Goal: Obtain resource: Download file/media

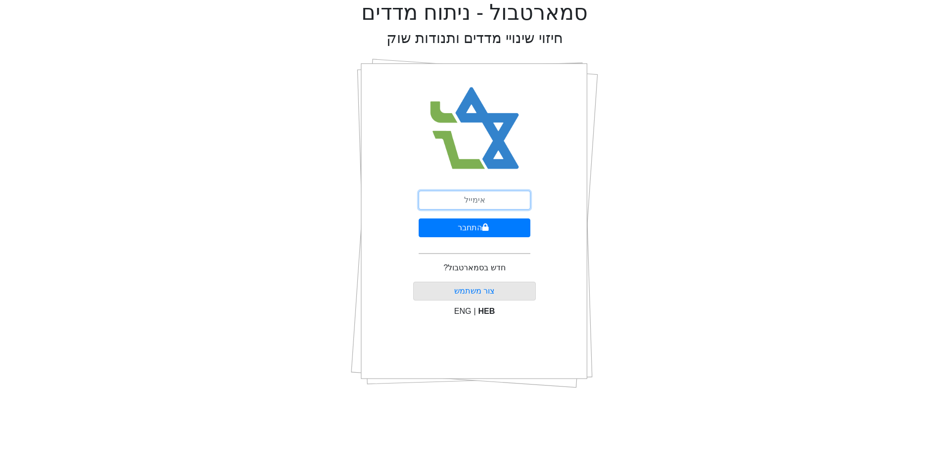
click at [505, 199] on input "email" at bounding box center [475, 200] width 112 height 19
type input "ם"
type input "[EMAIL_ADDRESS][DOMAIN_NAME]"
click at [494, 231] on button "התחבר" at bounding box center [475, 227] width 112 height 19
click at [420, 218] on button "התחבר" at bounding box center [474, 227] width 109 height 19
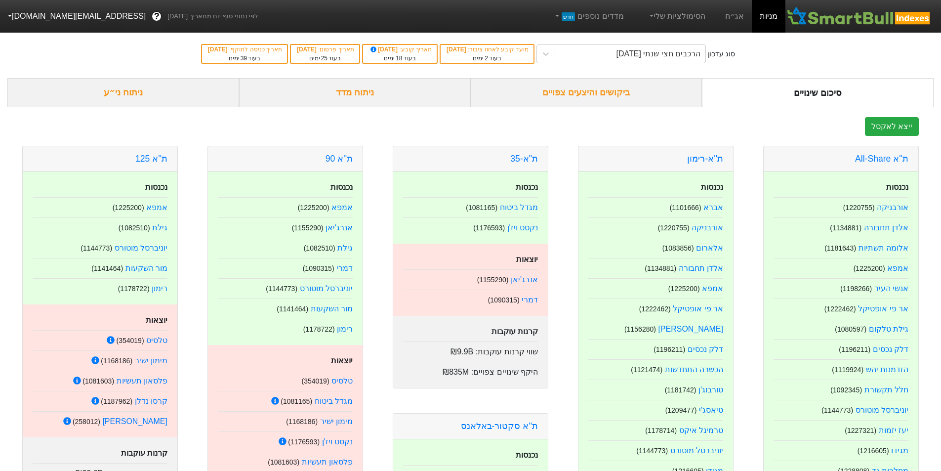
click at [649, 94] on div "ביקושים והיצעים צפויים" at bounding box center [587, 92] width 232 height 29
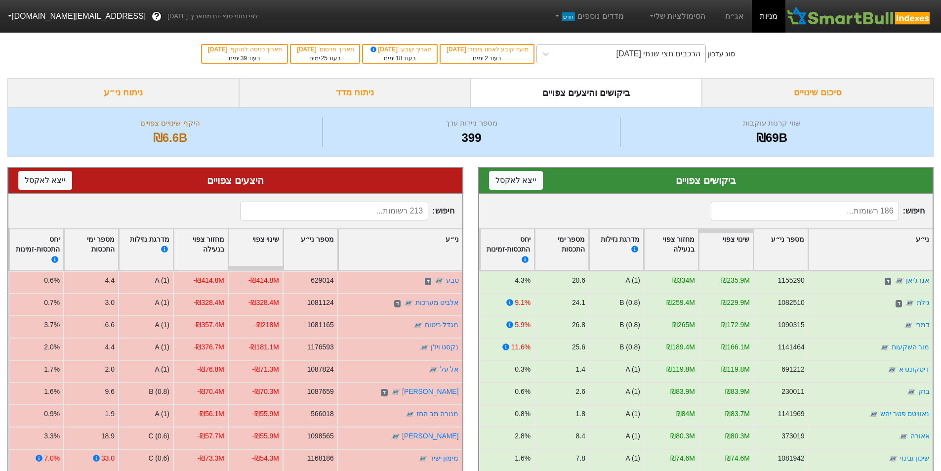
click at [672, 57] on div "הרכבים חצי שנתי [DATE]" at bounding box center [659, 54] width 84 height 12
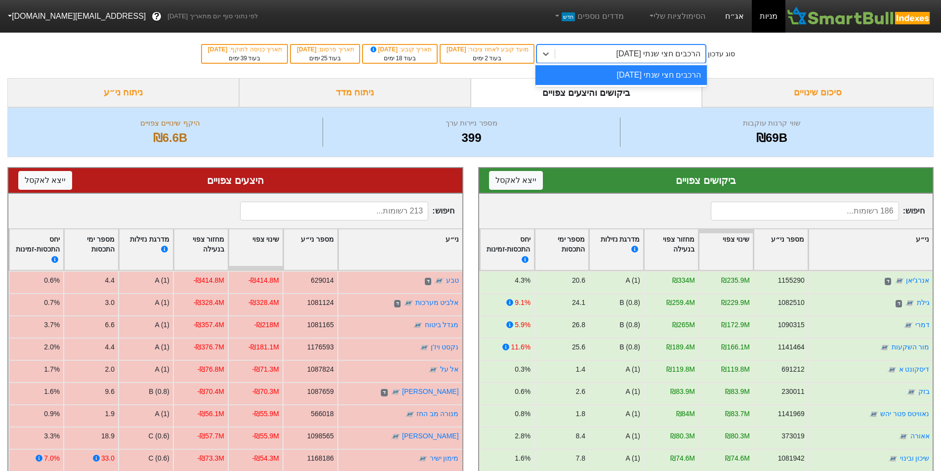
click at [744, 17] on link "אג״ח" at bounding box center [734, 16] width 35 height 33
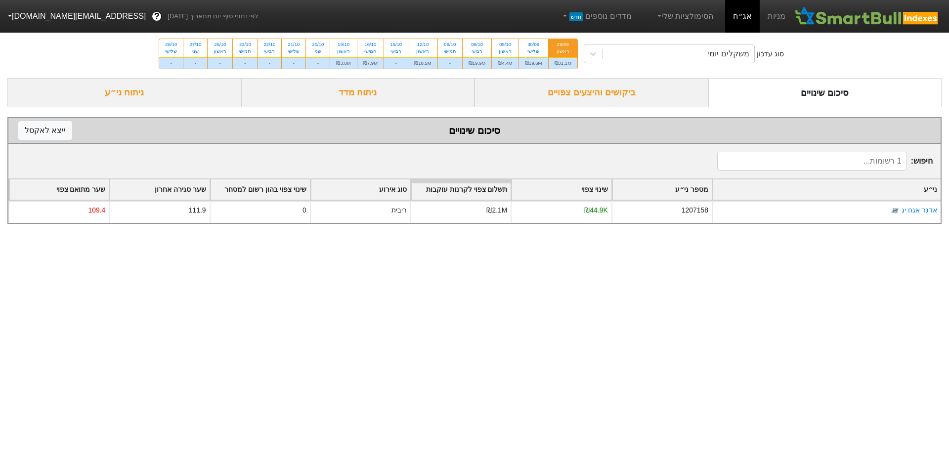
click at [669, 92] on div "ביקושים והיצעים צפויים" at bounding box center [591, 92] width 234 height 29
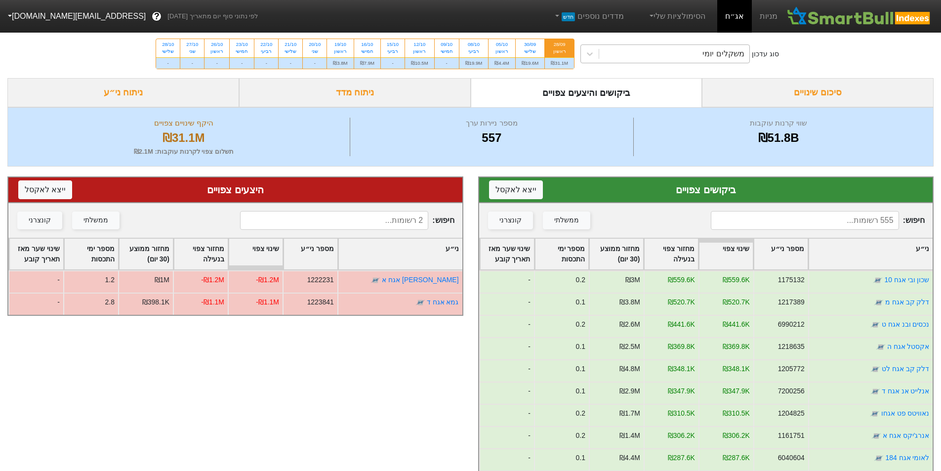
click at [746, 56] on div "משקלים יומי" at bounding box center [674, 54] width 150 height 18
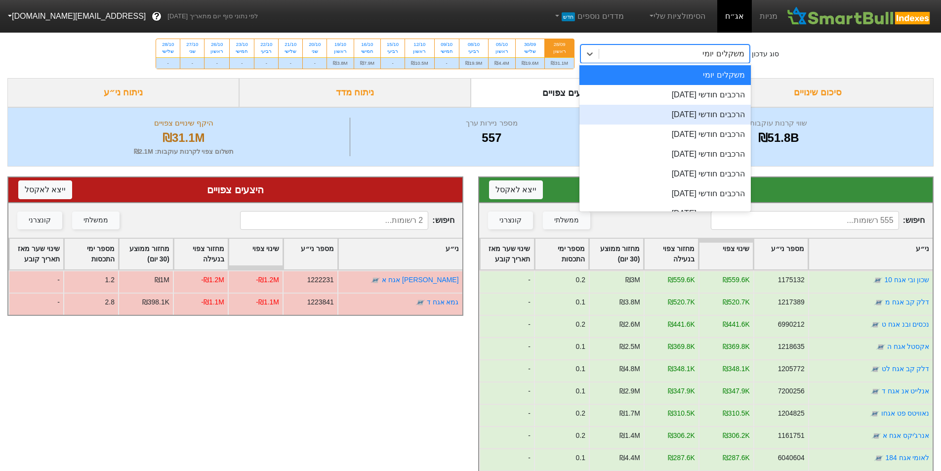
drag, startPoint x: 727, startPoint y: 91, endPoint x: 725, endPoint y: 107, distance: 15.9
click at [725, 107] on div "משקלים יומי הרכבים חודשי [DATE] הרכבים חודשי [DATE] הרכבים חודשי [DATE] הרכבים …" at bounding box center [665, 137] width 171 height 148
click at [725, 107] on div "הרכבים חודשי [DATE]" at bounding box center [665, 115] width 171 height 20
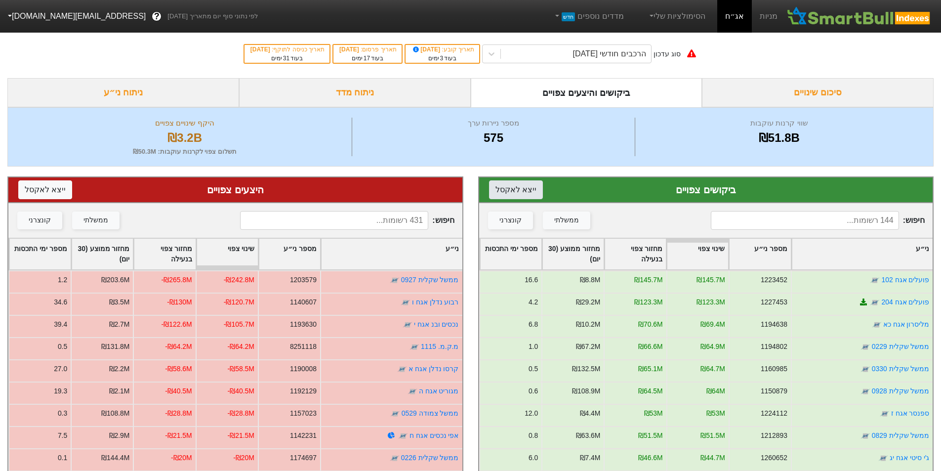
click at [527, 190] on button "ייצא ל אקסל" at bounding box center [516, 189] width 54 height 19
click at [38, 188] on button "ייצא ל אקסל" at bounding box center [45, 189] width 54 height 19
